Goal: Task Accomplishment & Management: Use online tool/utility

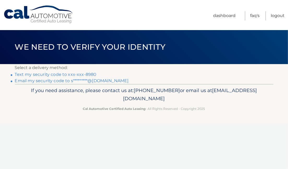
click at [11, 74] on section "Select a delivery method: Text my security code to xxx-xxx-8980 Email my securi…" at bounding box center [144, 74] width 288 height 20
click at [25, 74] on link "Text my security code to xxx-xxx-8980" at bounding box center [56, 74] width 82 height 5
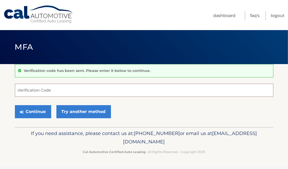
click at [27, 89] on input "Verification Code" at bounding box center [144, 89] width 258 height 13
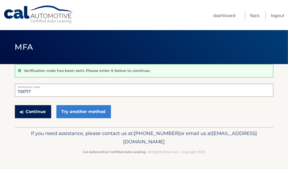
type input "726717"
click at [34, 111] on button "Continue" at bounding box center [33, 111] width 36 height 13
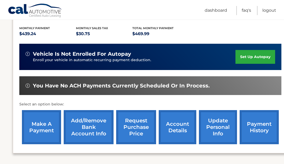
scroll to position [114, 0]
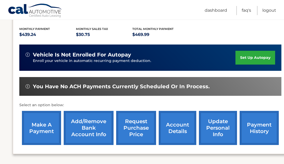
click at [40, 125] on link "make a payment" at bounding box center [41, 128] width 39 height 34
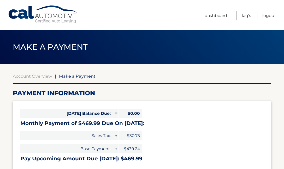
select select "YmYzY2MzNDAtOGRlMy00NGVmLTllNTMtMzczZjQ2ZTgwYWIx"
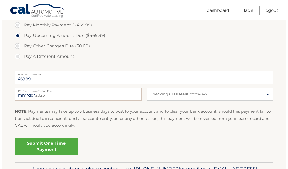
scroll to position [173, 0]
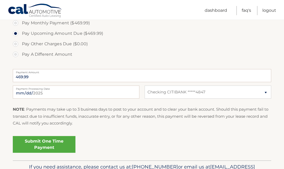
click at [42, 142] on link "Submit One Time Payment" at bounding box center [44, 144] width 63 height 17
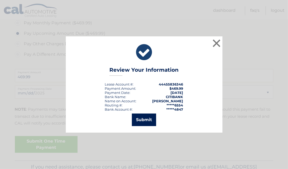
click at [142, 119] on button "Submit" at bounding box center [144, 119] width 24 height 13
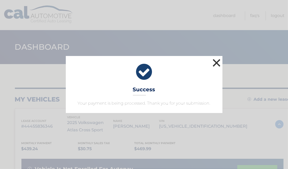
click at [216, 61] on button "×" at bounding box center [216, 62] width 10 height 10
